Goal: Transaction & Acquisition: Download file/media

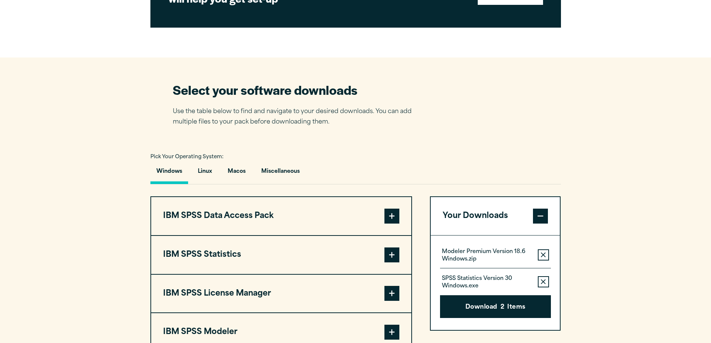
scroll to position [560, 0]
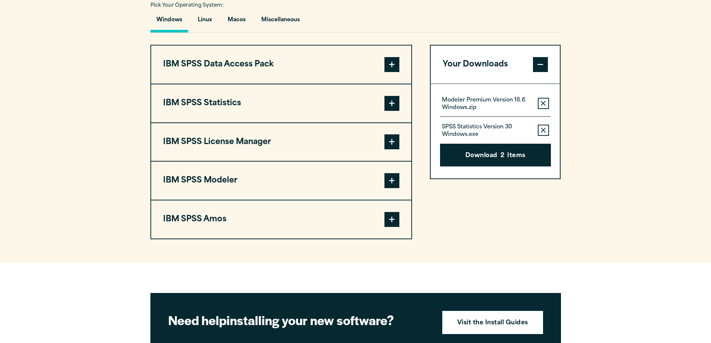
click at [388, 183] on span at bounding box center [391, 180] width 15 height 15
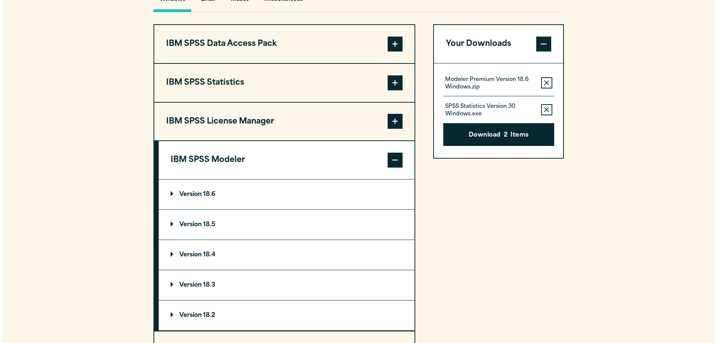
scroll to position [597, 0]
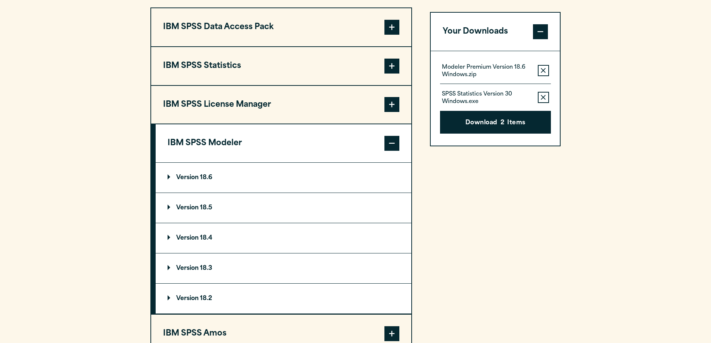
click at [167, 174] on summary "Version 18.6" at bounding box center [284, 178] width 256 height 30
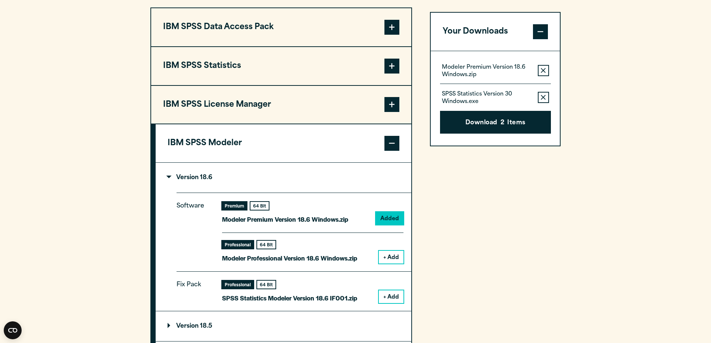
click at [389, 256] on button "+ Add" at bounding box center [391, 257] width 25 height 13
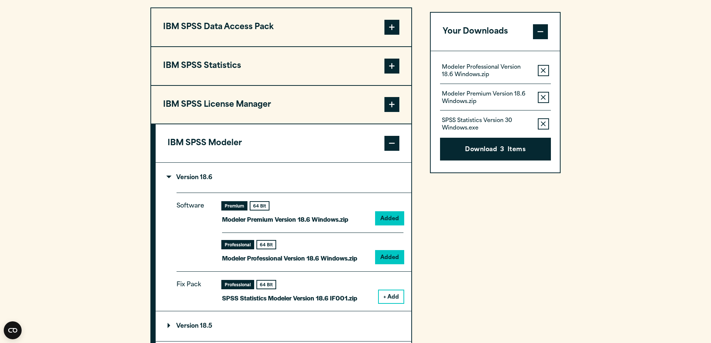
click at [546, 125] on icon "button" at bounding box center [543, 123] width 5 height 5
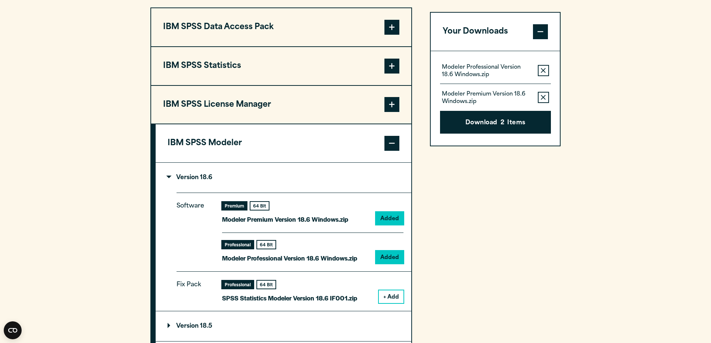
click at [543, 97] on icon "button" at bounding box center [543, 97] width 5 height 5
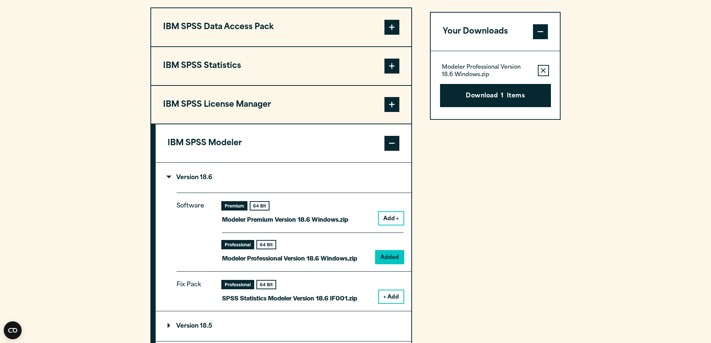
click at [540, 70] on button "Remove this item from your software download list" at bounding box center [543, 70] width 11 height 11
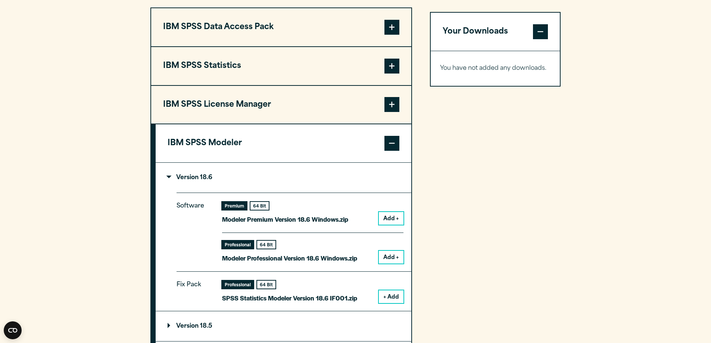
click at [388, 255] on button "Add +" at bounding box center [391, 257] width 25 height 13
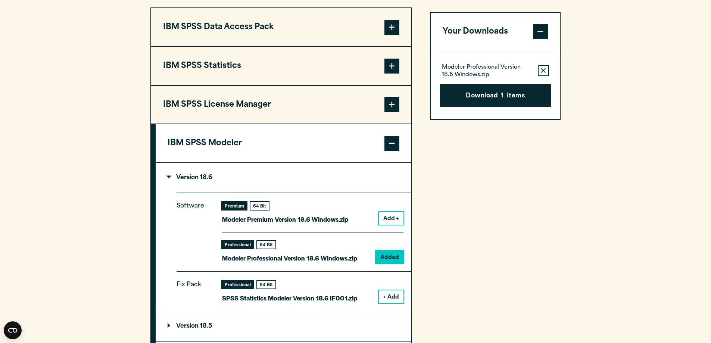
click at [392, 300] on button "+ Add" at bounding box center [391, 296] width 25 height 13
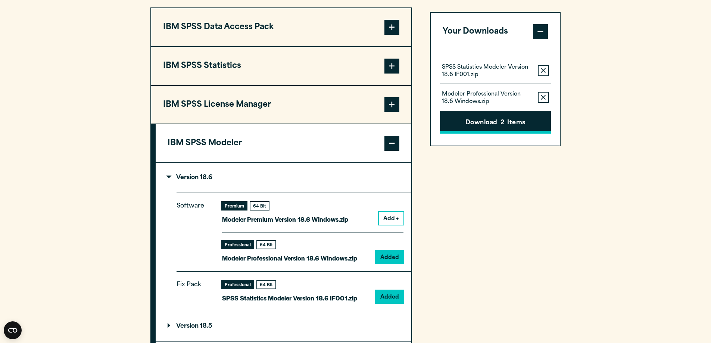
click at [501, 119] on span "2" at bounding box center [502, 123] width 4 height 10
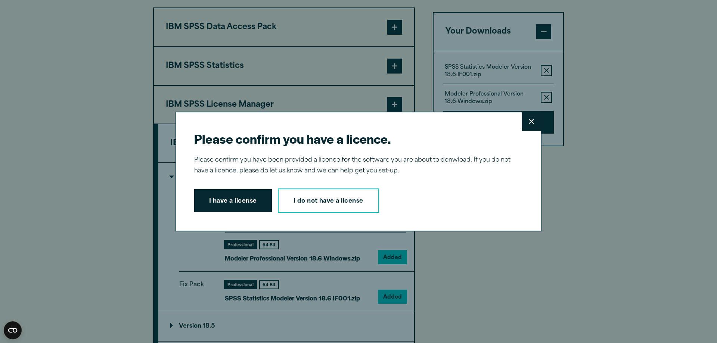
drag, startPoint x: 241, startPoint y: 200, endPoint x: 242, endPoint y: 196, distance: 4.2
click at [242, 196] on button "I have a license" at bounding box center [233, 200] width 78 height 23
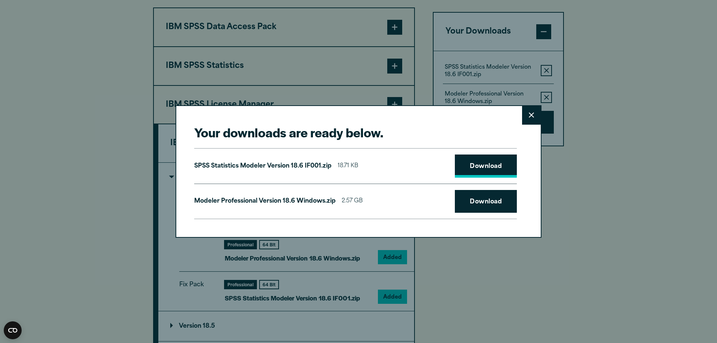
click at [494, 166] on link "Download" at bounding box center [486, 165] width 62 height 23
click at [488, 201] on link "Download" at bounding box center [486, 201] width 62 height 23
